Goal: Task Accomplishment & Management: Use online tool/utility

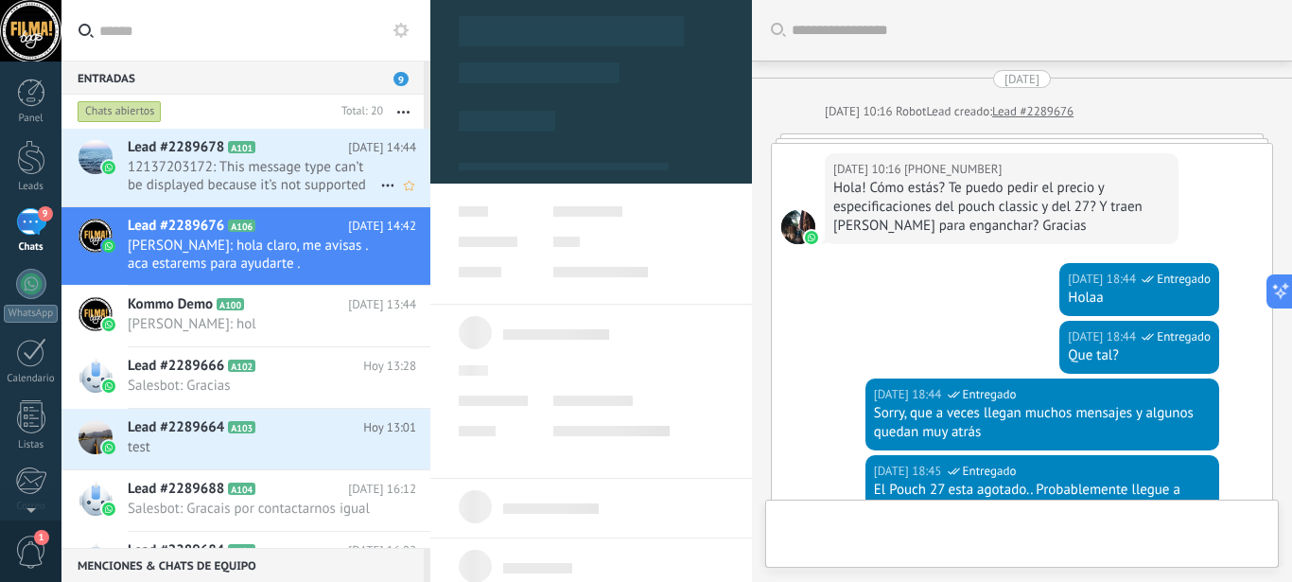
scroll to position [1070, 0]
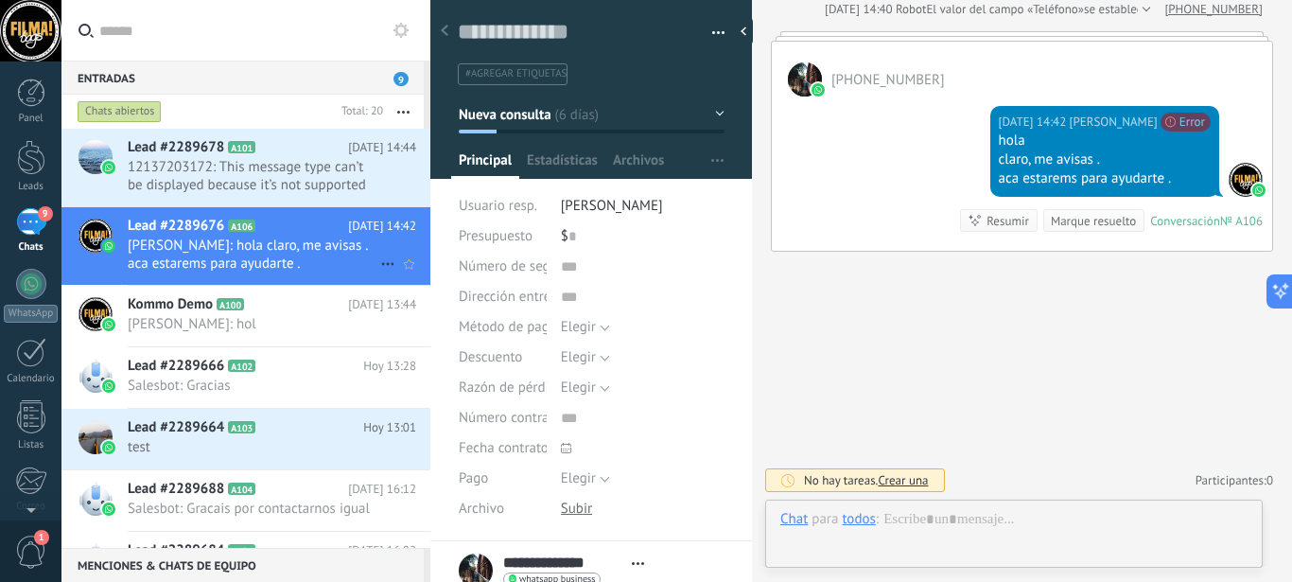
type textarea "**********"
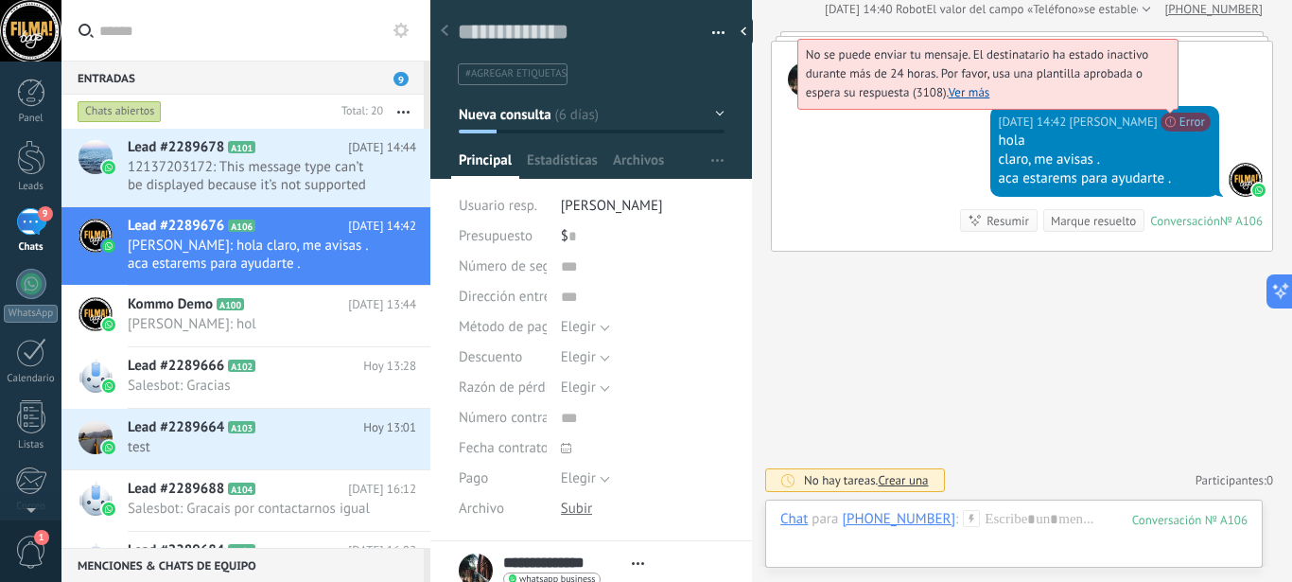
click at [1149, 100] on span "No se puede enviar tu mensaje. El destinatario ha estado inactivo durante más d…" at bounding box center [977, 73] width 343 height 54
click at [962, 90] on link "Ver más" at bounding box center [970, 92] width 42 height 16
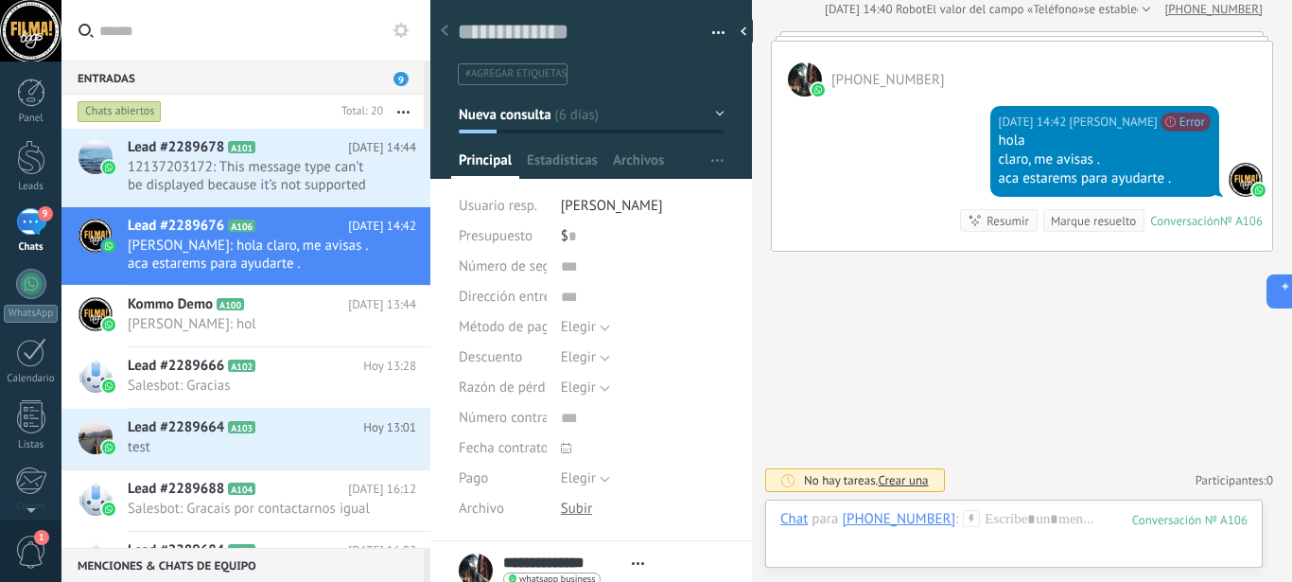
click at [33, 210] on div "9" at bounding box center [31, 221] width 30 height 27
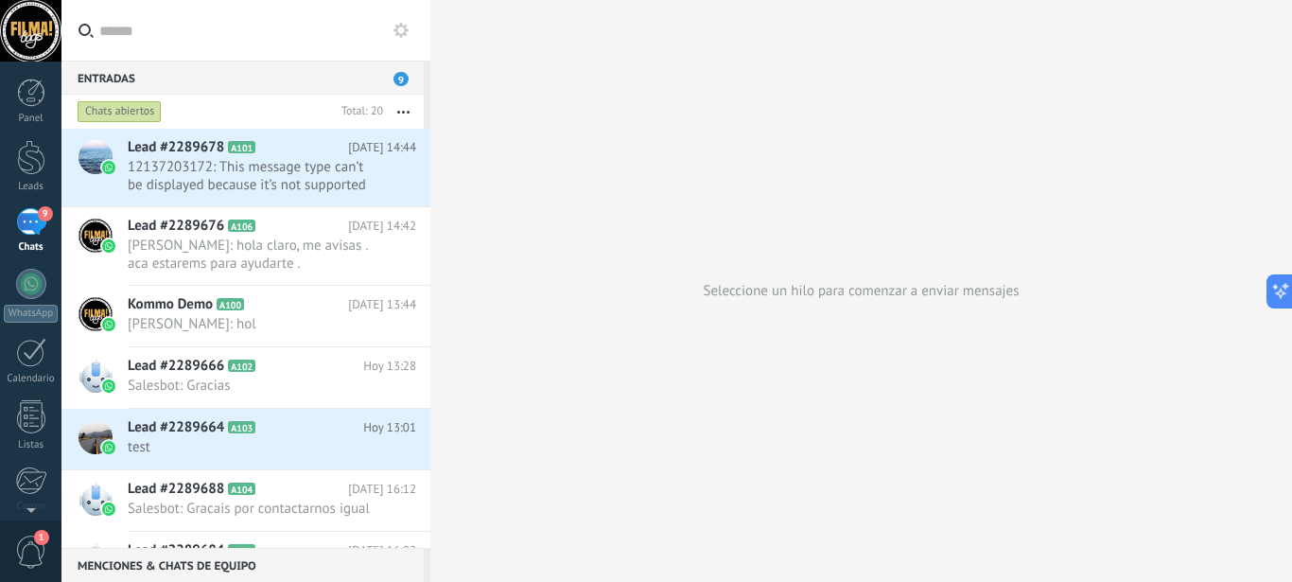
click at [33, 210] on div "9" at bounding box center [31, 221] width 30 height 27
click at [33, 281] on div at bounding box center [31, 284] width 30 height 30
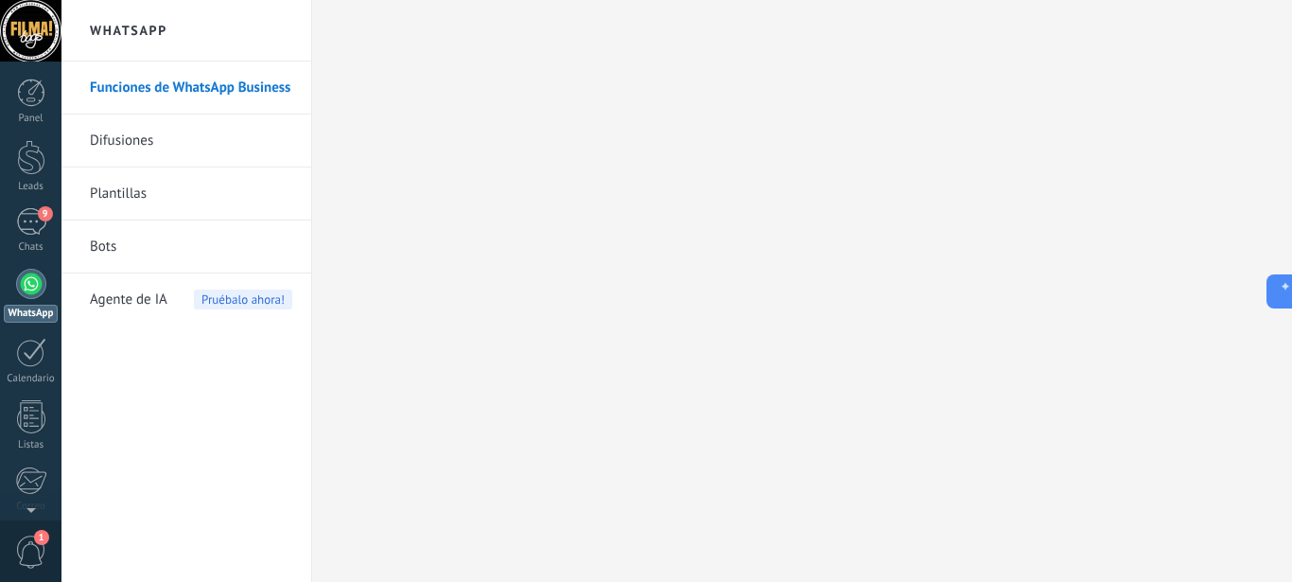
click at [146, 149] on link "Difusiones" at bounding box center [191, 140] width 202 height 53
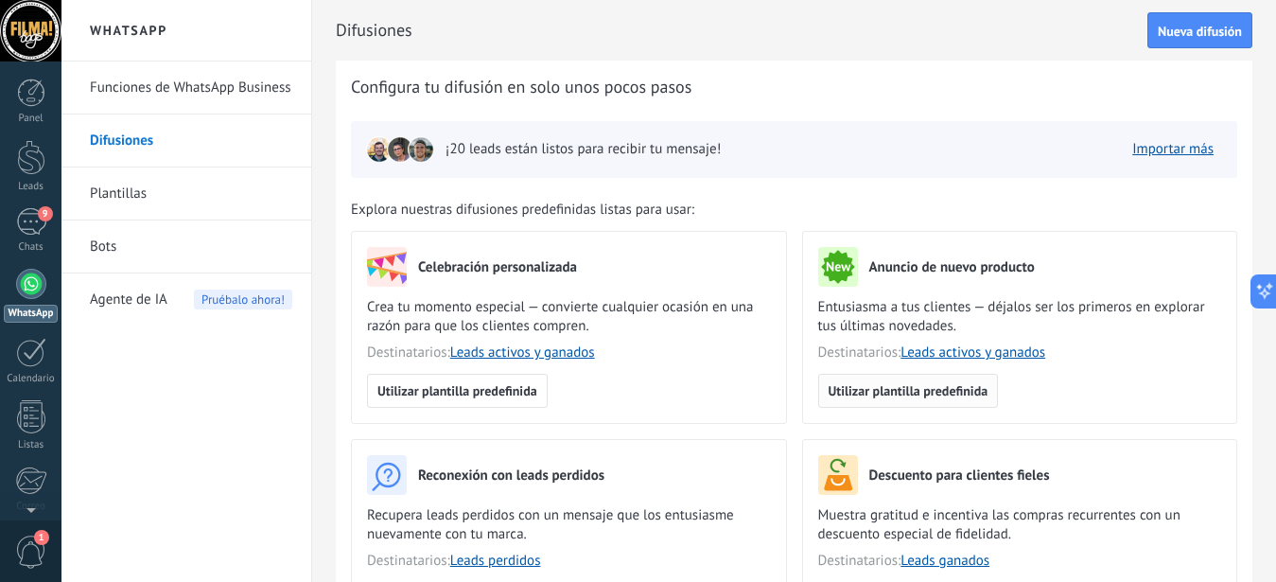
click at [934, 380] on button "Utilizar plantilla predefinida" at bounding box center [908, 391] width 181 height 34
